Goal: Check status: Check status

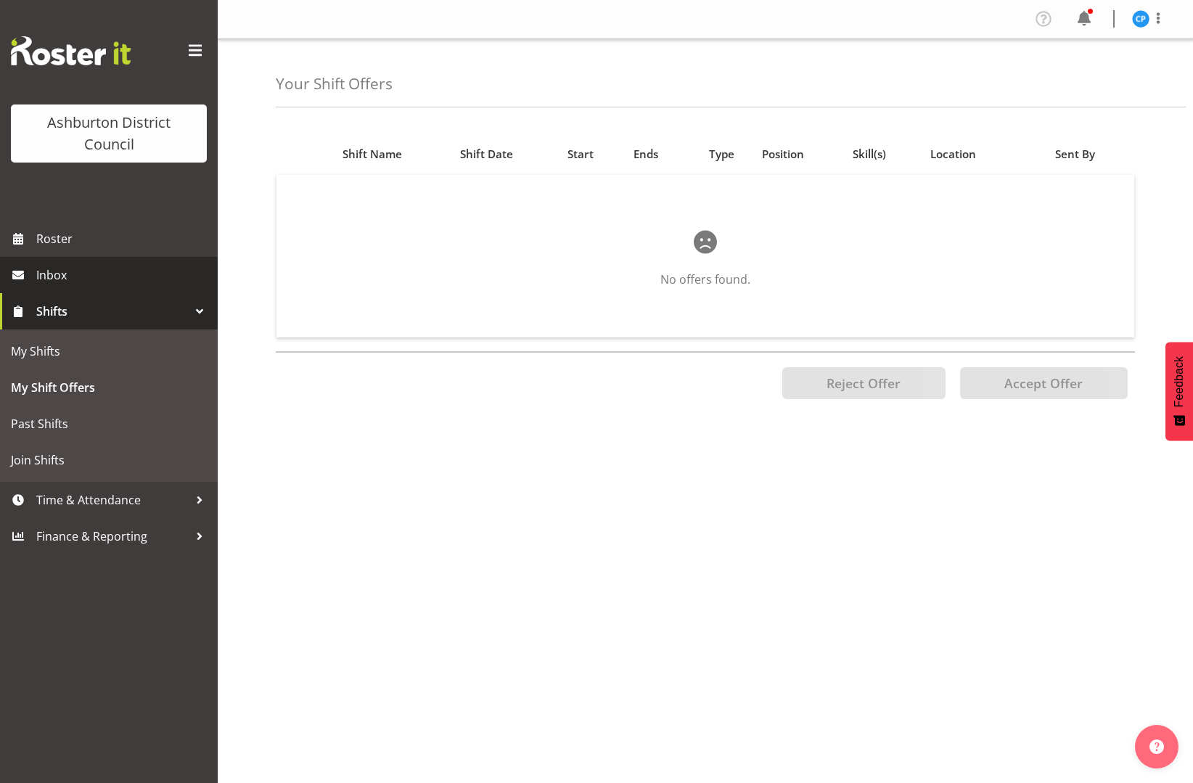
click at [78, 260] on link "Inbox" at bounding box center [109, 275] width 218 height 36
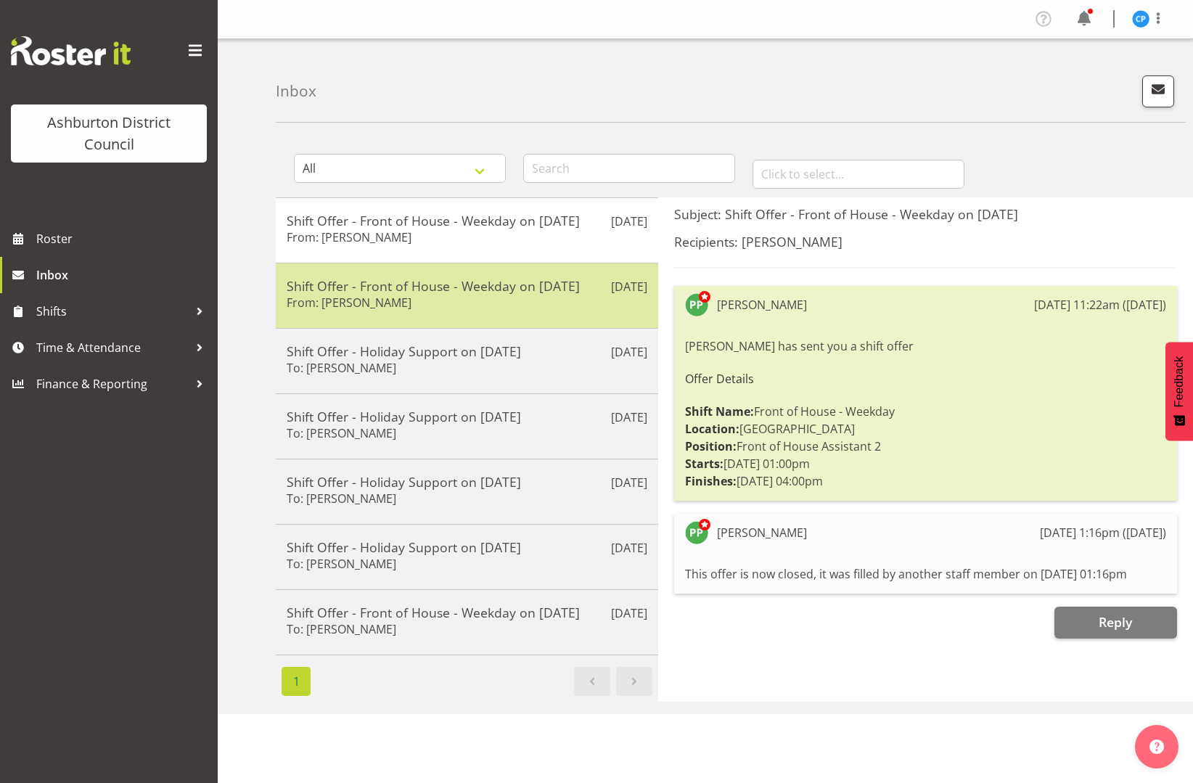
click at [416, 300] on div "Shift Offer - Front of House - Weekday on [DATE] From: [PERSON_NAME]" at bounding box center [467, 296] width 361 height 36
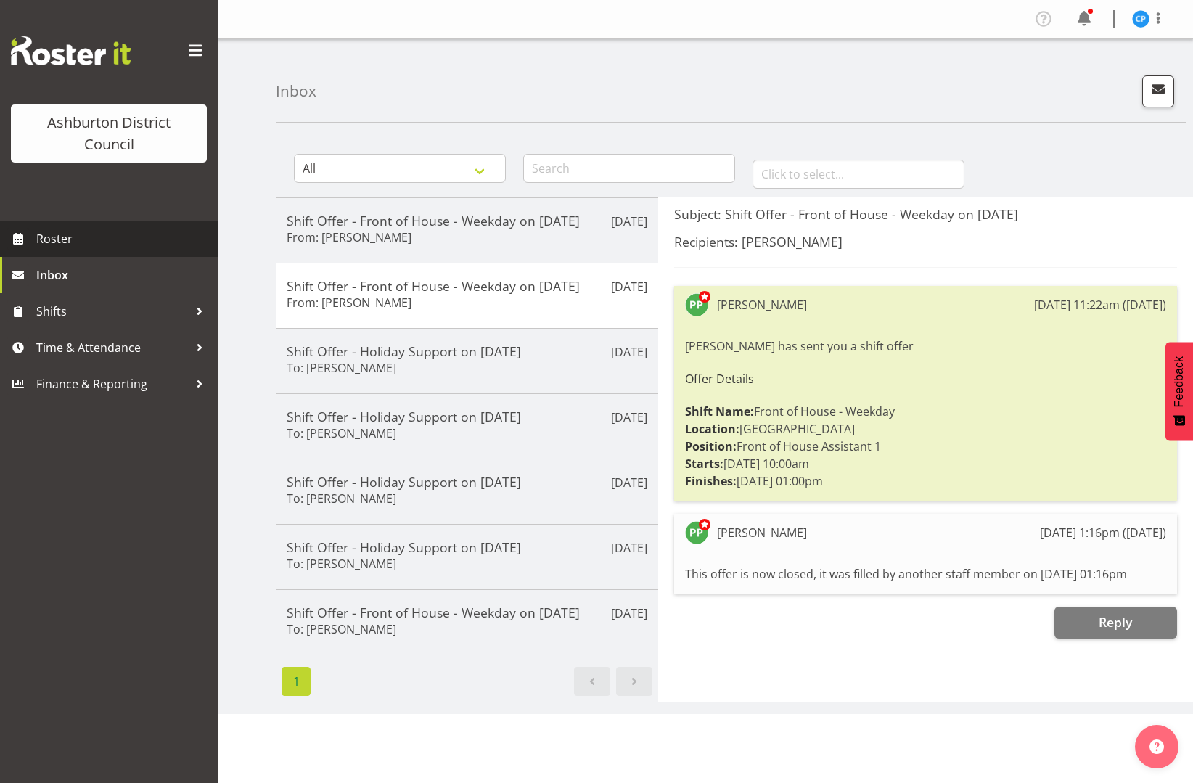
click at [96, 232] on span "Roster" at bounding box center [123, 239] width 174 height 22
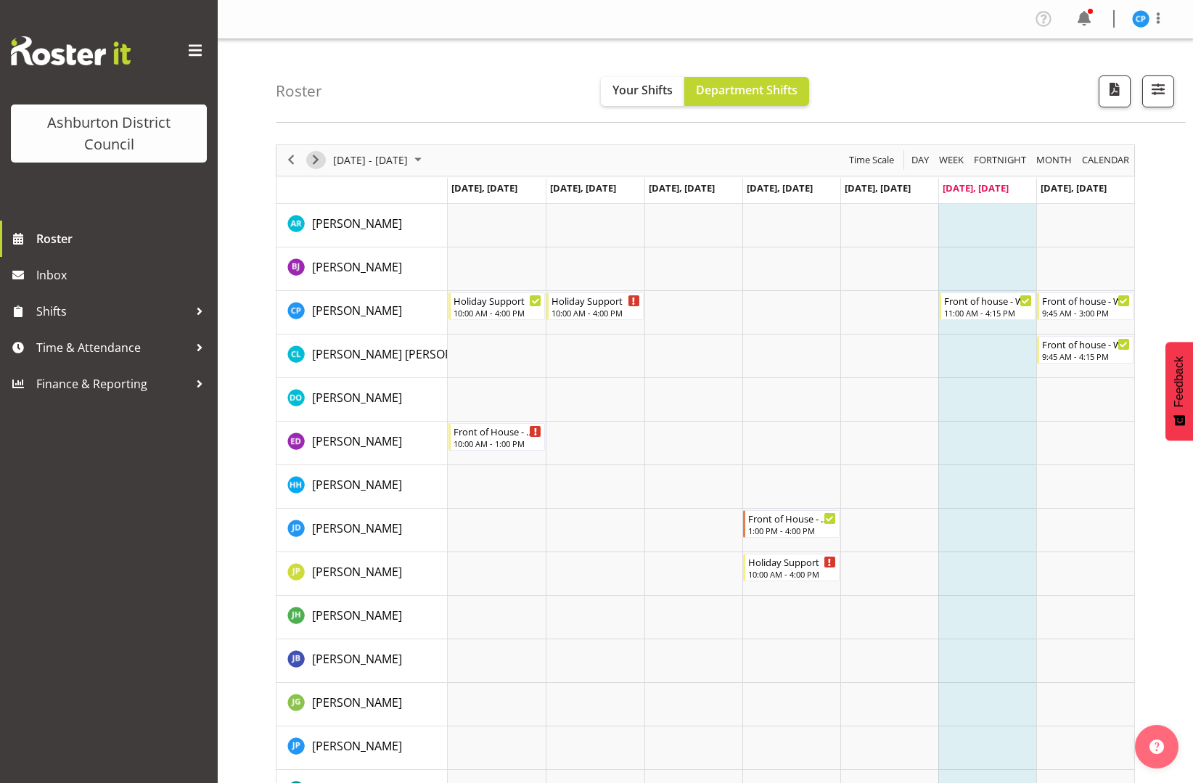
click at [317, 153] on span "Next" at bounding box center [315, 160] width 17 height 18
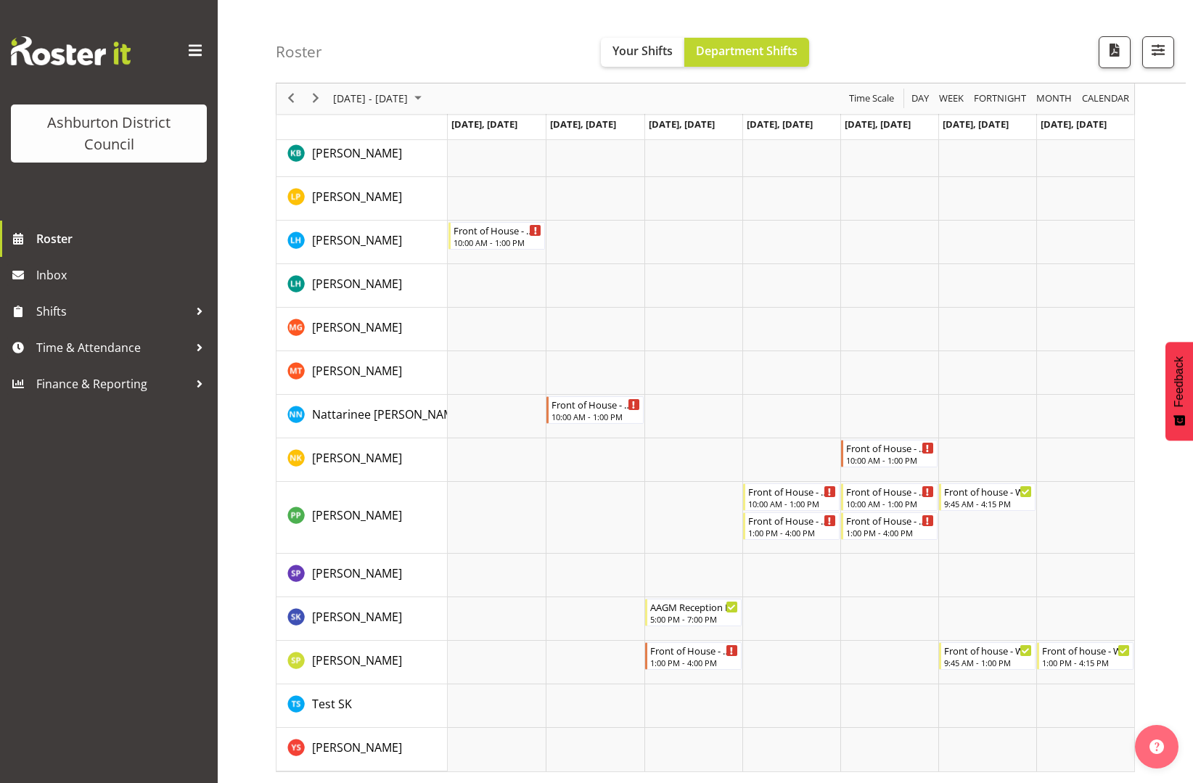
scroll to position [563, 0]
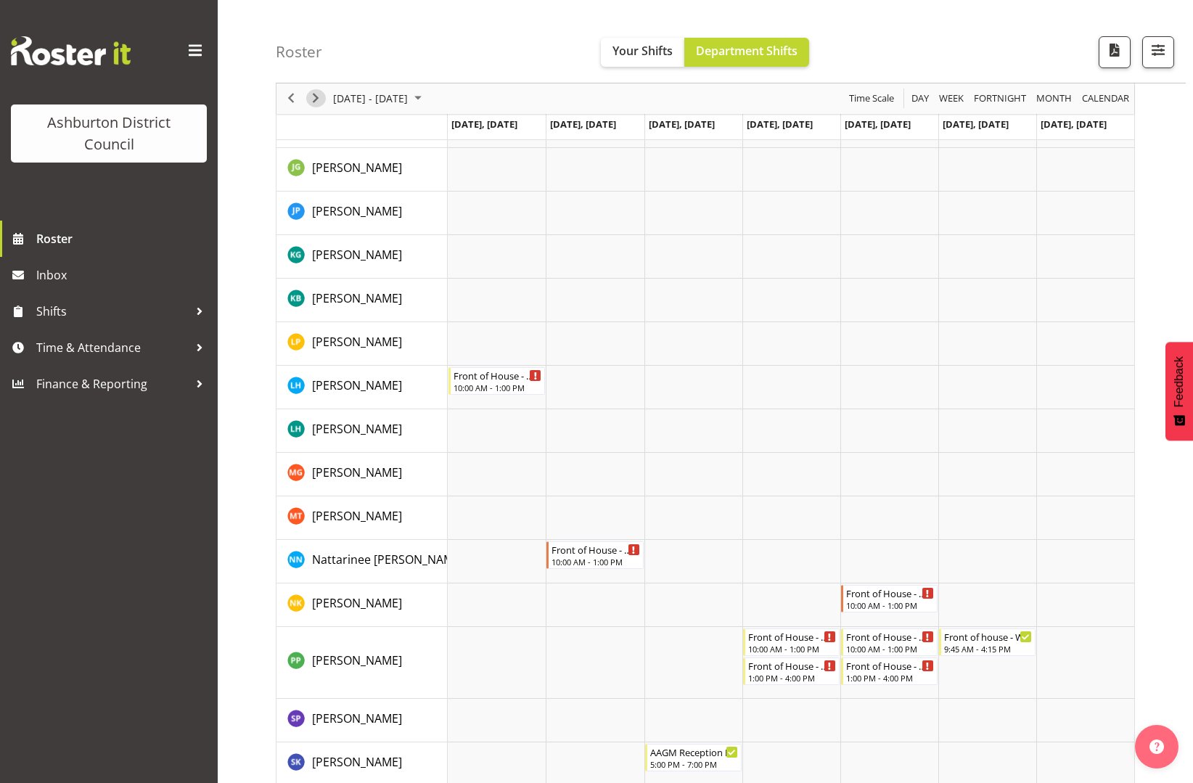
click at [320, 98] on span "Next" at bounding box center [315, 99] width 17 height 18
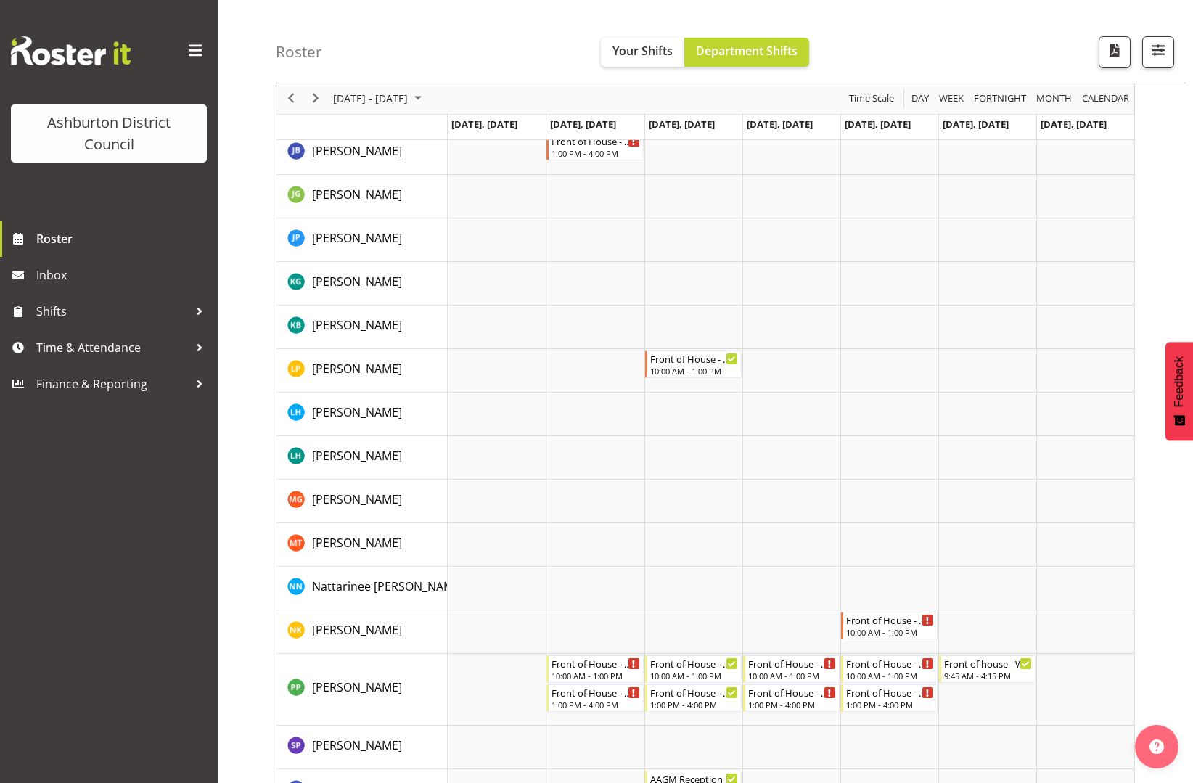
scroll to position [680, 0]
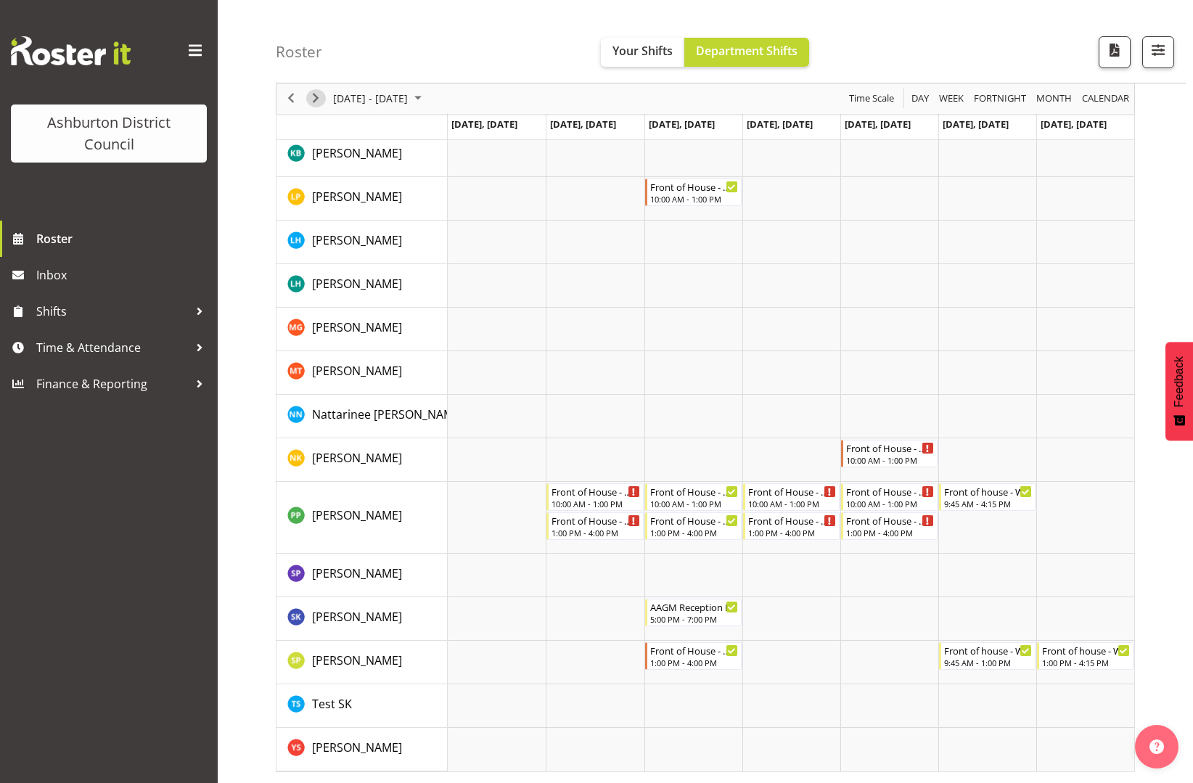
click at [319, 100] on span "Next" at bounding box center [315, 99] width 17 height 18
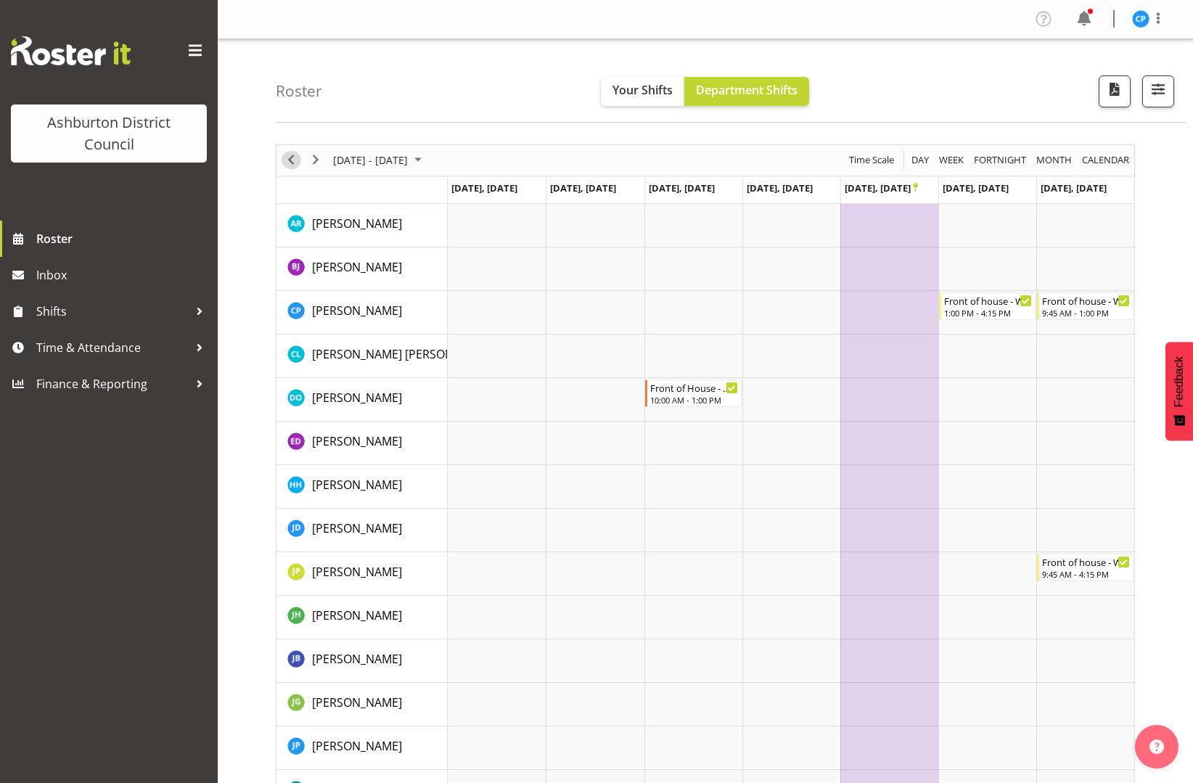
click at [292, 161] on span "Previous" at bounding box center [290, 160] width 17 height 18
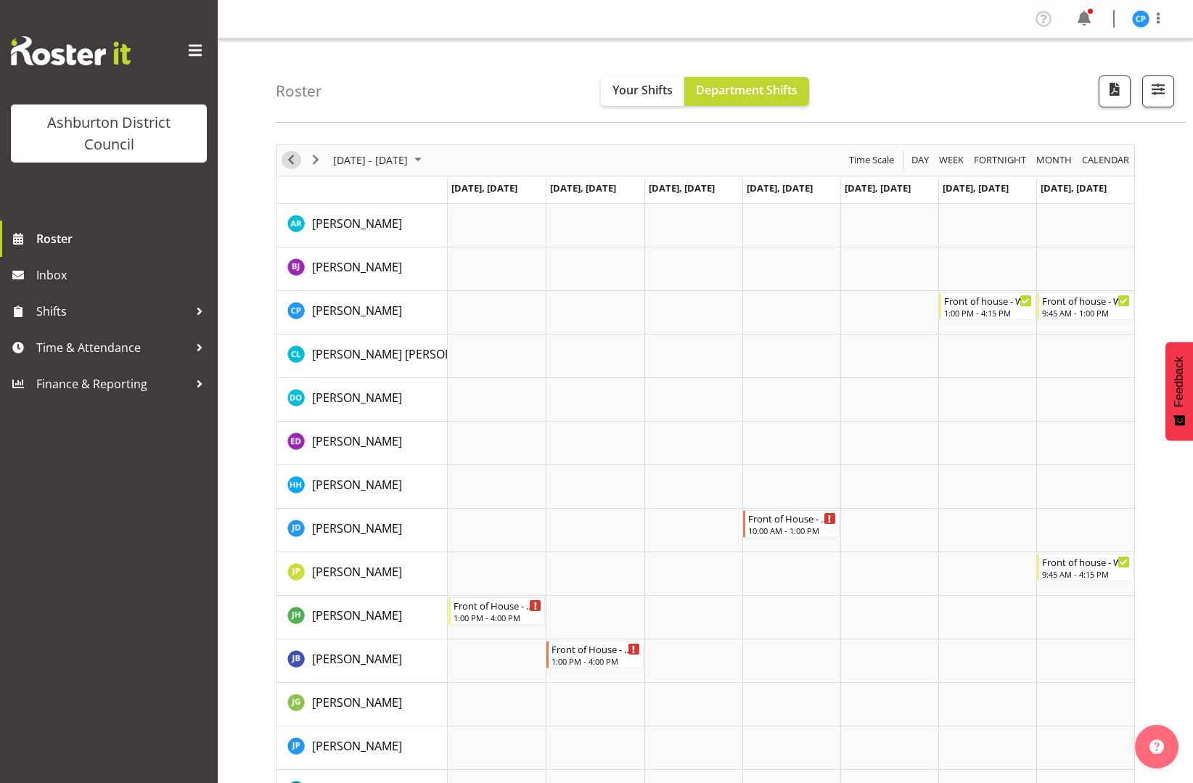
click at [292, 161] on span "Previous" at bounding box center [290, 160] width 17 height 18
